Goal: Information Seeking & Learning: Learn about a topic

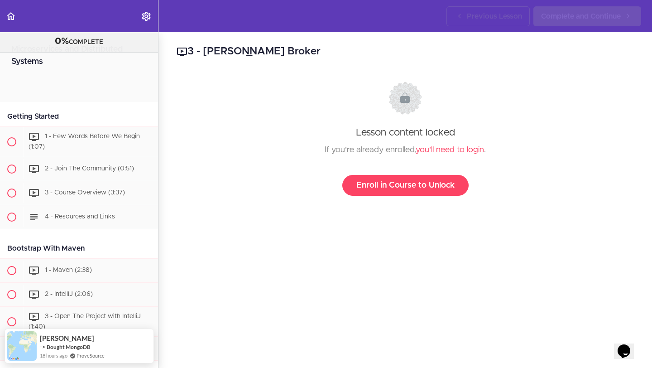
scroll to position [4307, 0]
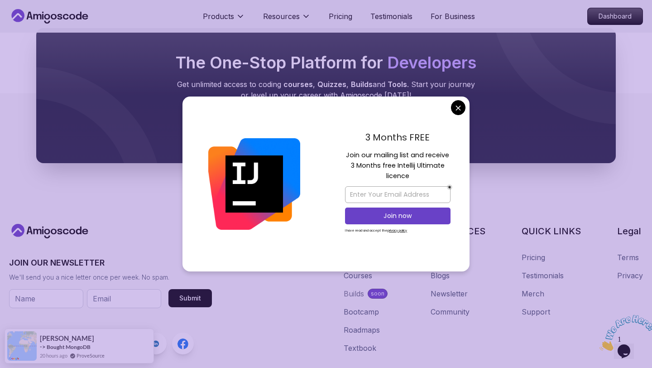
scroll to position [2687, 0]
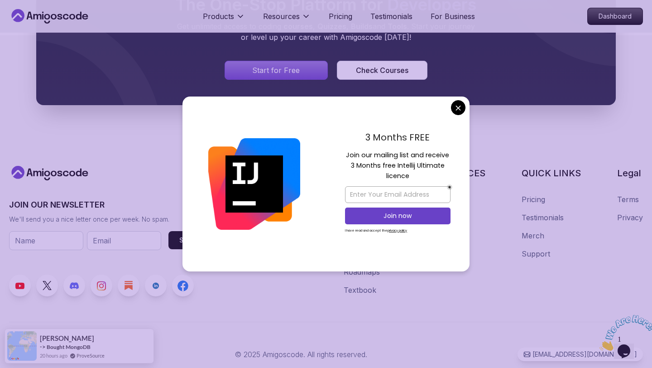
click at [452, 111] on div "3 Months FREE Join our mailing list and receive 3 Months free Intellij Ultimate…" at bounding box center [398, 183] width 144 height 175
